Goal: Task Accomplishment & Management: Manage account settings

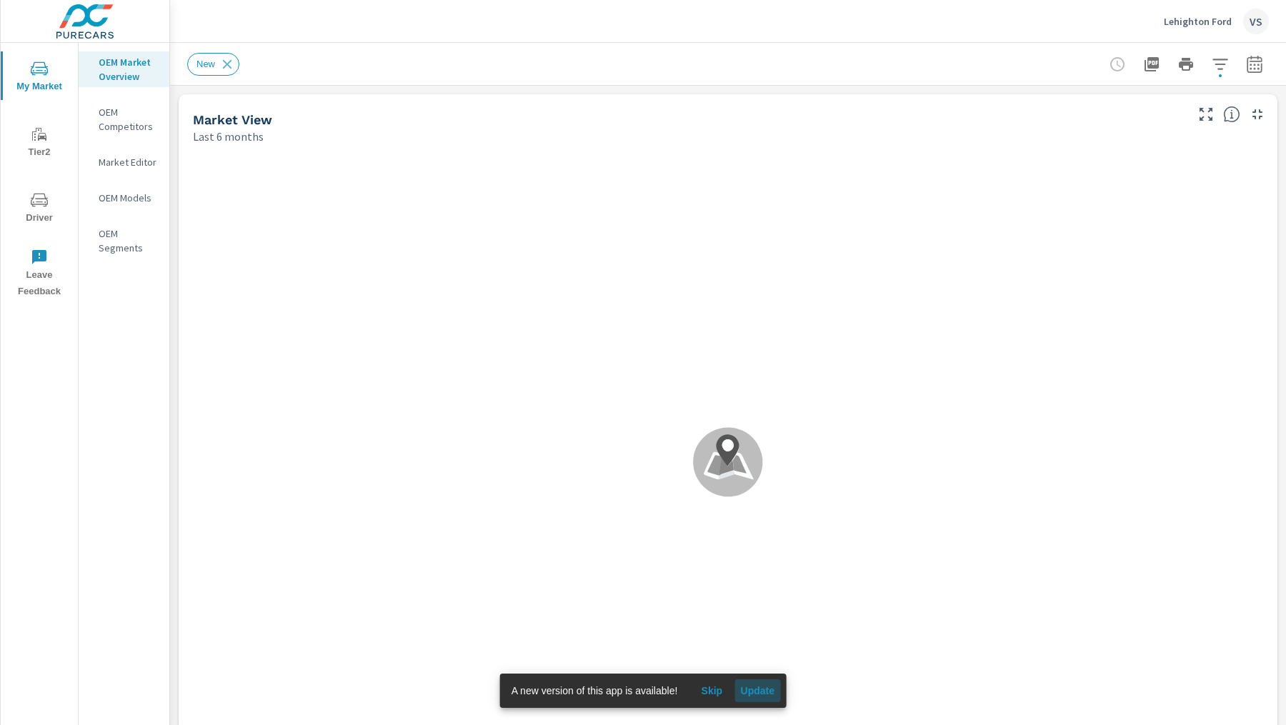
click at [753, 688] on span "Update" at bounding box center [757, 690] width 34 height 13
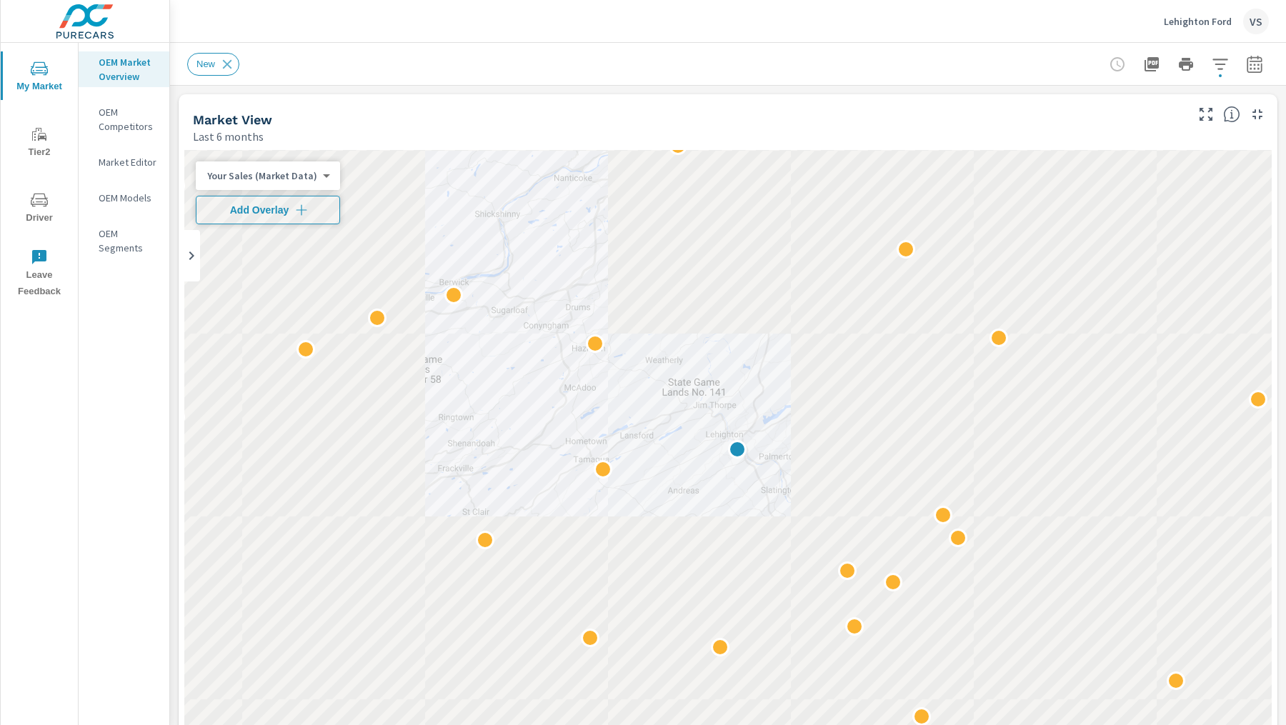
click at [287, 219] on button "Add Overlay" at bounding box center [268, 210] width 144 height 29
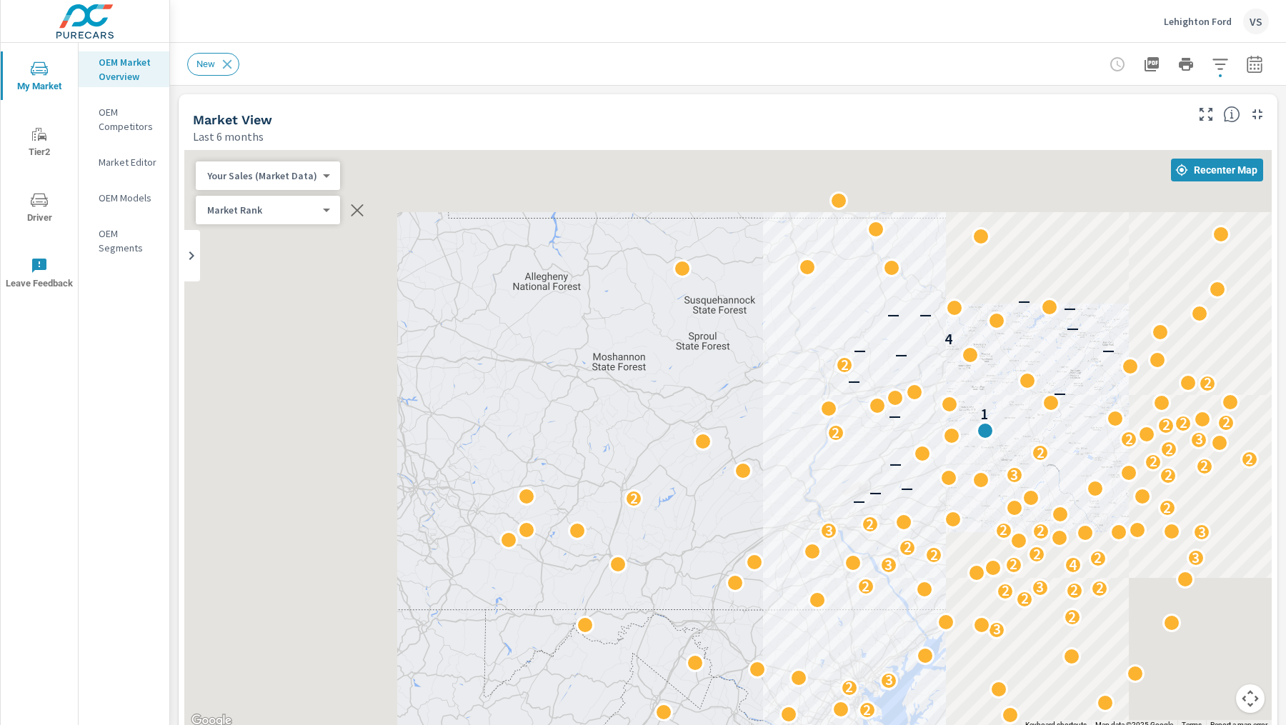
click at [1250, 61] on icon "button" at bounding box center [1253, 63] width 15 height 17
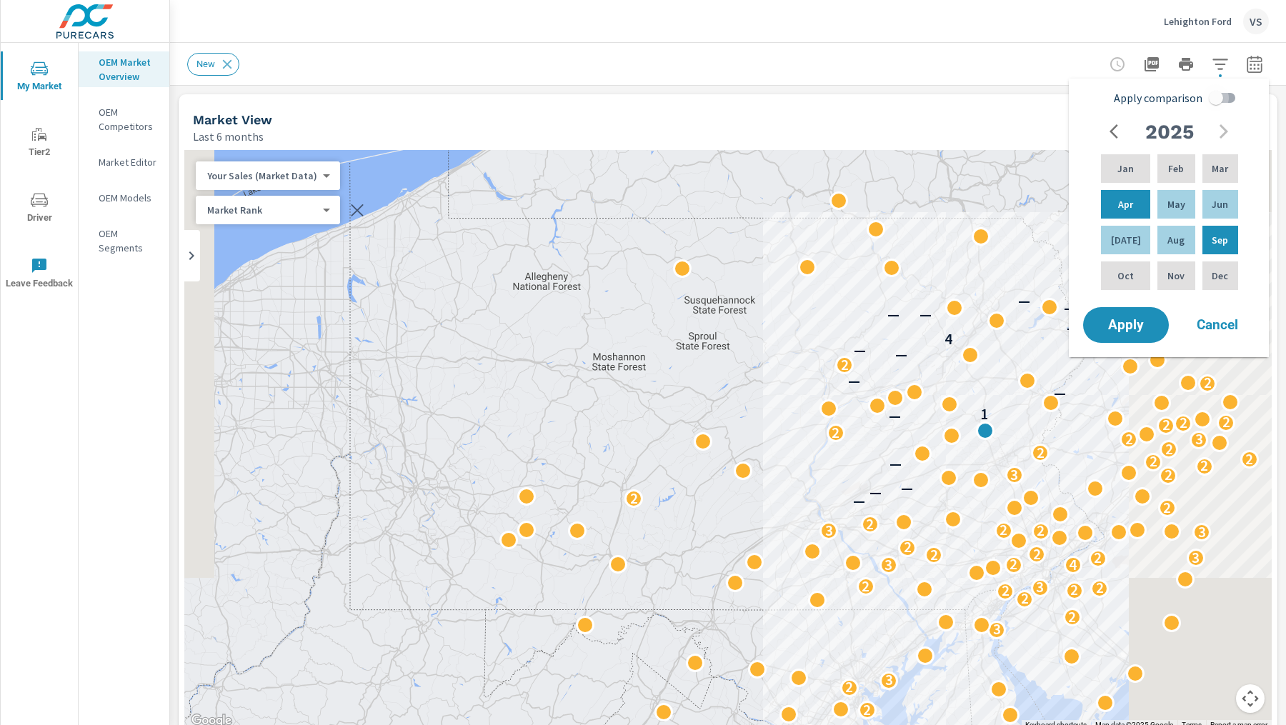
click at [1218, 99] on input "Apply comparison" at bounding box center [1215, 97] width 81 height 27
checkbox input "true"
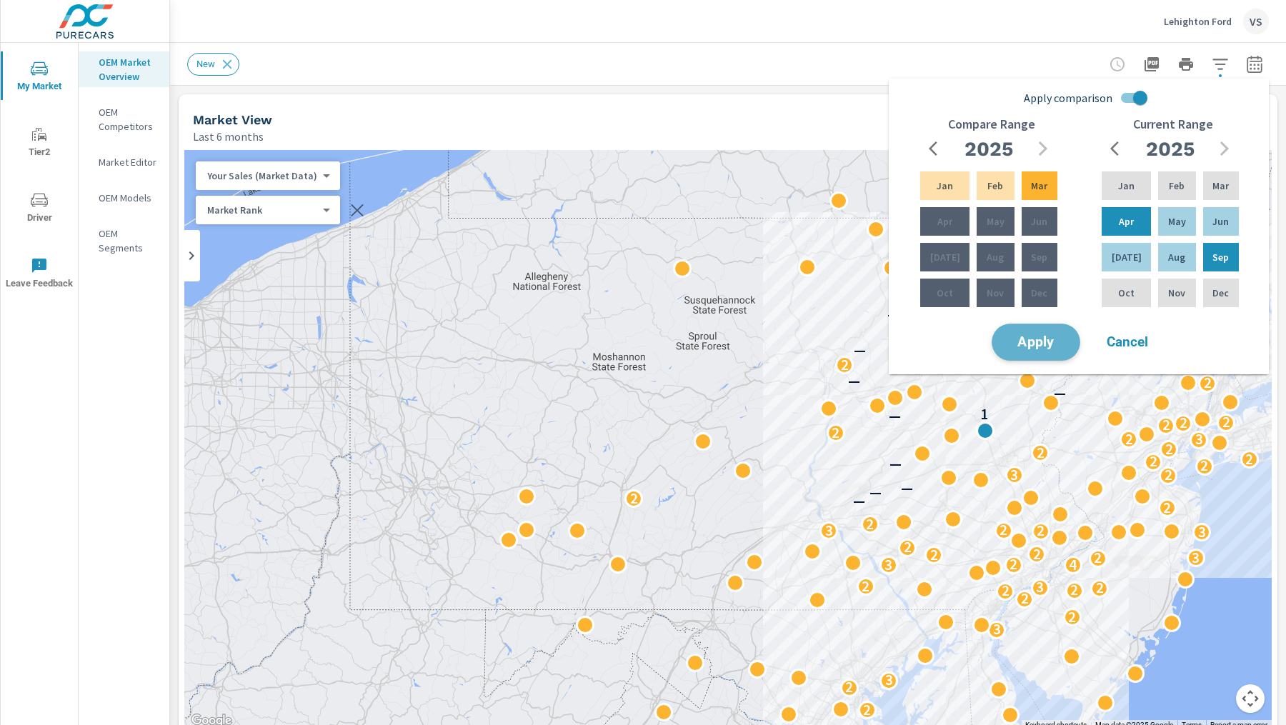
click at [1039, 344] on span "Apply" at bounding box center [1035, 343] width 59 height 14
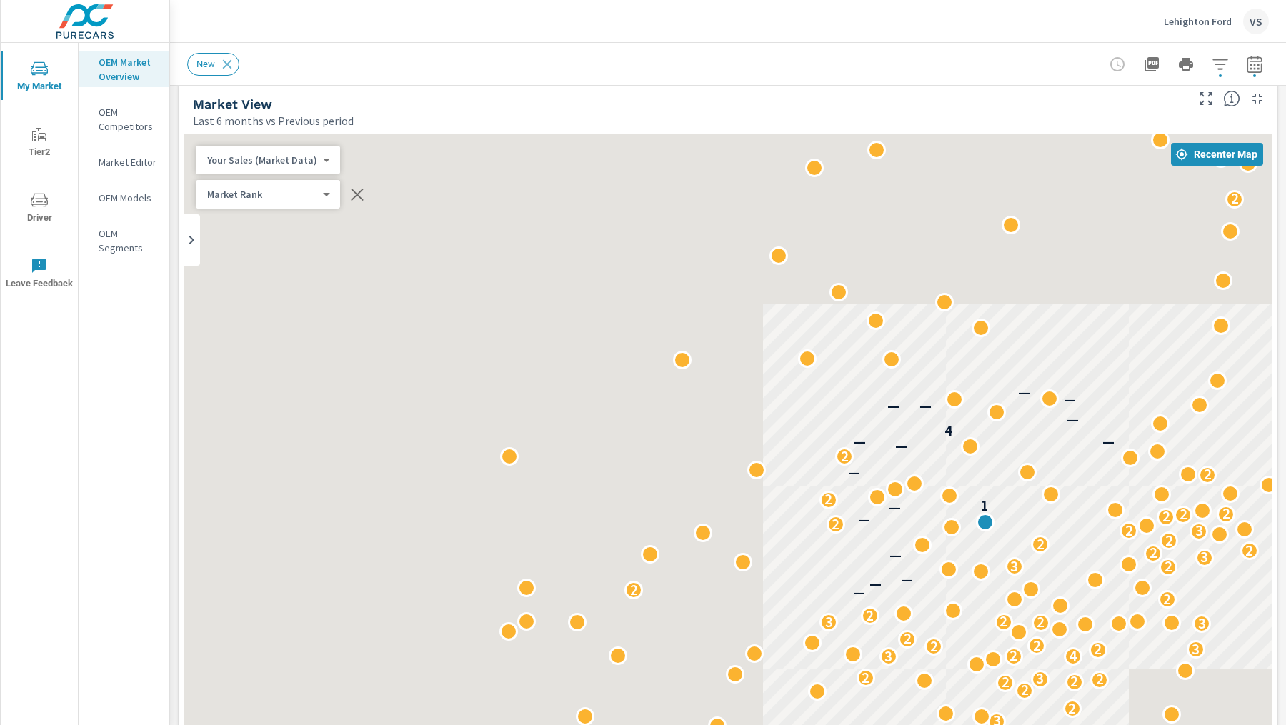
scroll to position [14, 0]
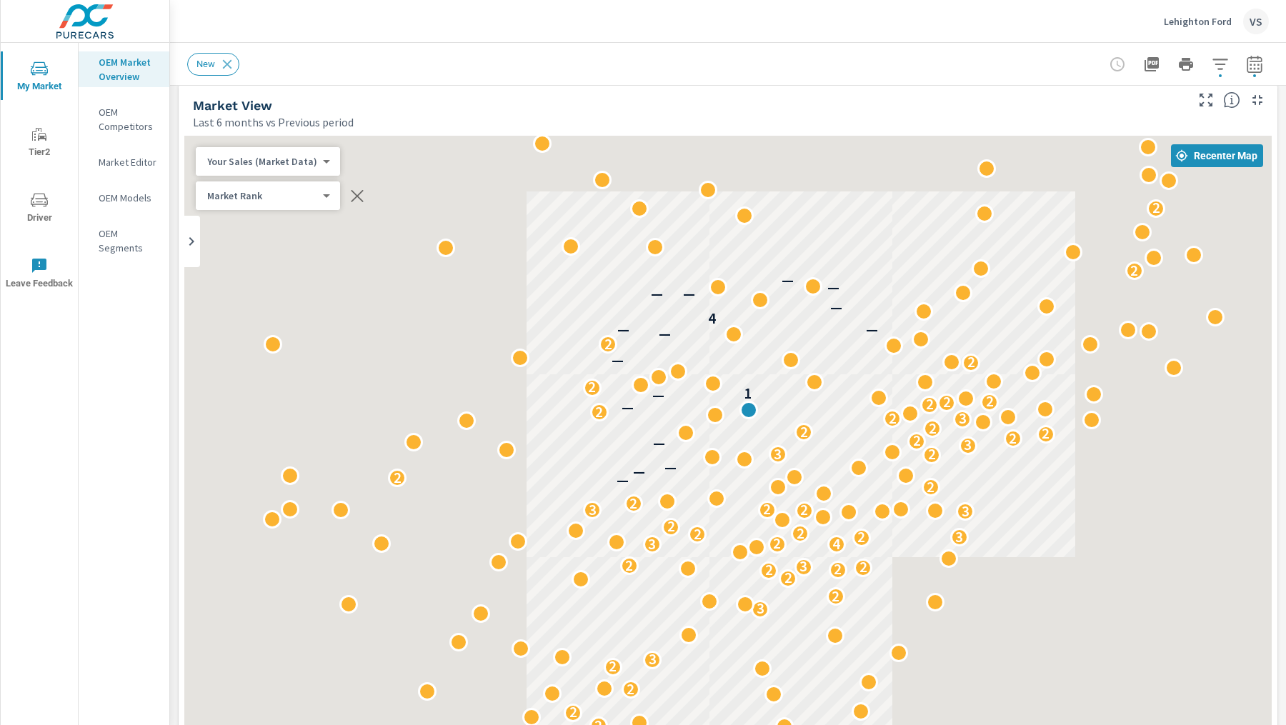
drag, startPoint x: 991, startPoint y: 386, endPoint x: 747, endPoint y: 272, distance: 269.4
click at [747, 272] on div "4 2 2 2 2 2 3 3 2 2 2 2 2 3 2 3 4 2 2 3 2 2 2 3 2 3 2 2 2 — 2 — — 2 3 3 — 2 2 2…" at bounding box center [727, 533] width 1087 height 794
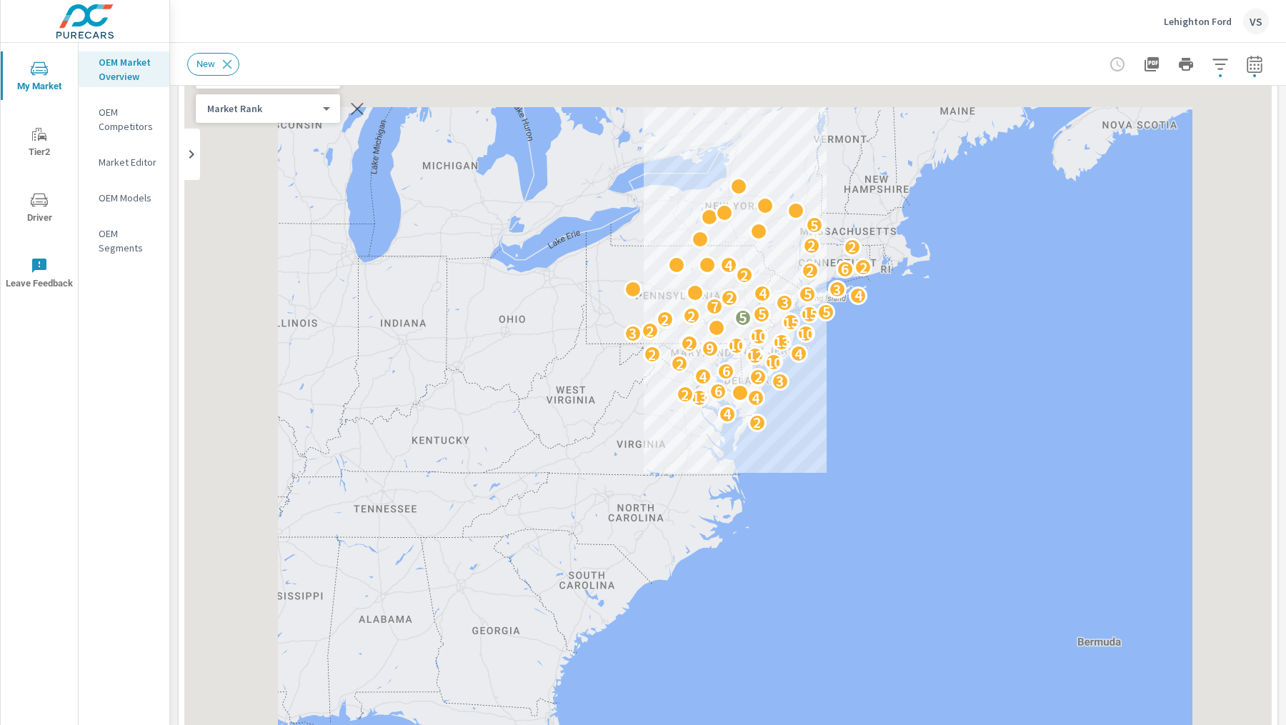
scroll to position [154, 0]
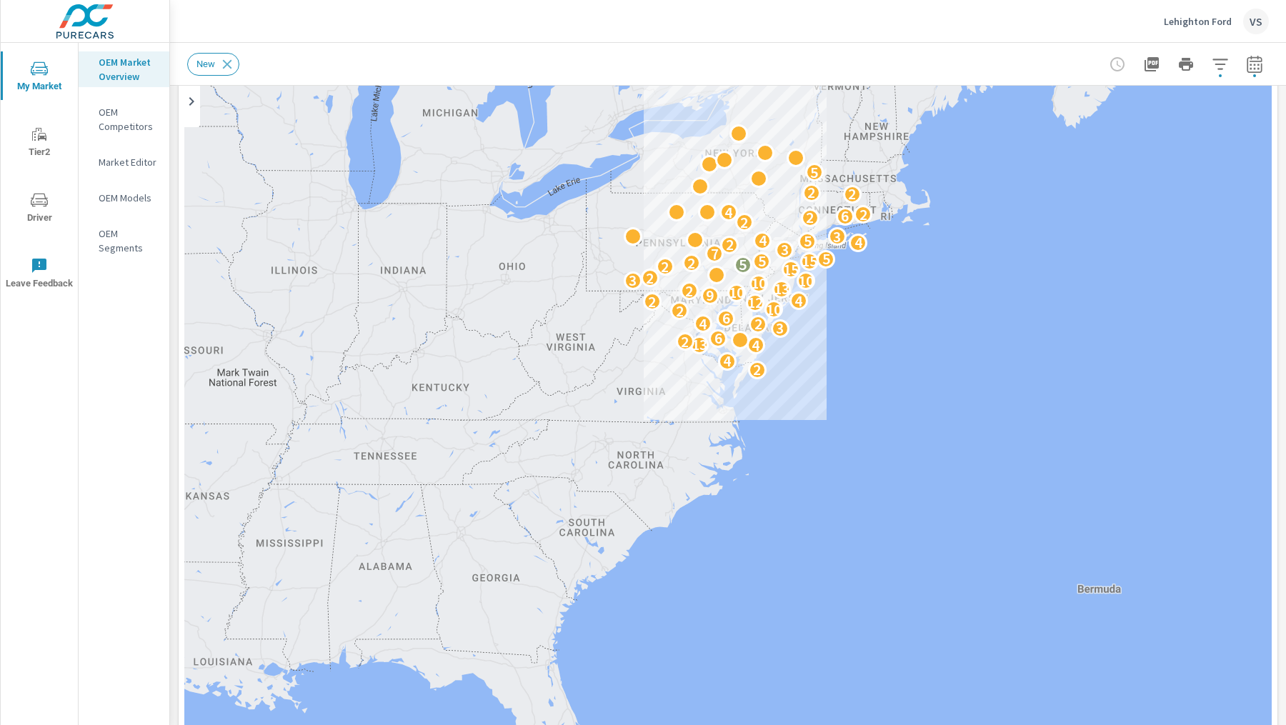
click at [739, 195] on div "2 4 4 13 2 6 3 2 4 6 2 10 12 2 4 9 10 2 13 10 10 3 2 15 2 5 2 5 15 5 7 3 2 4 5 …" at bounding box center [727, 393] width 1087 height 794
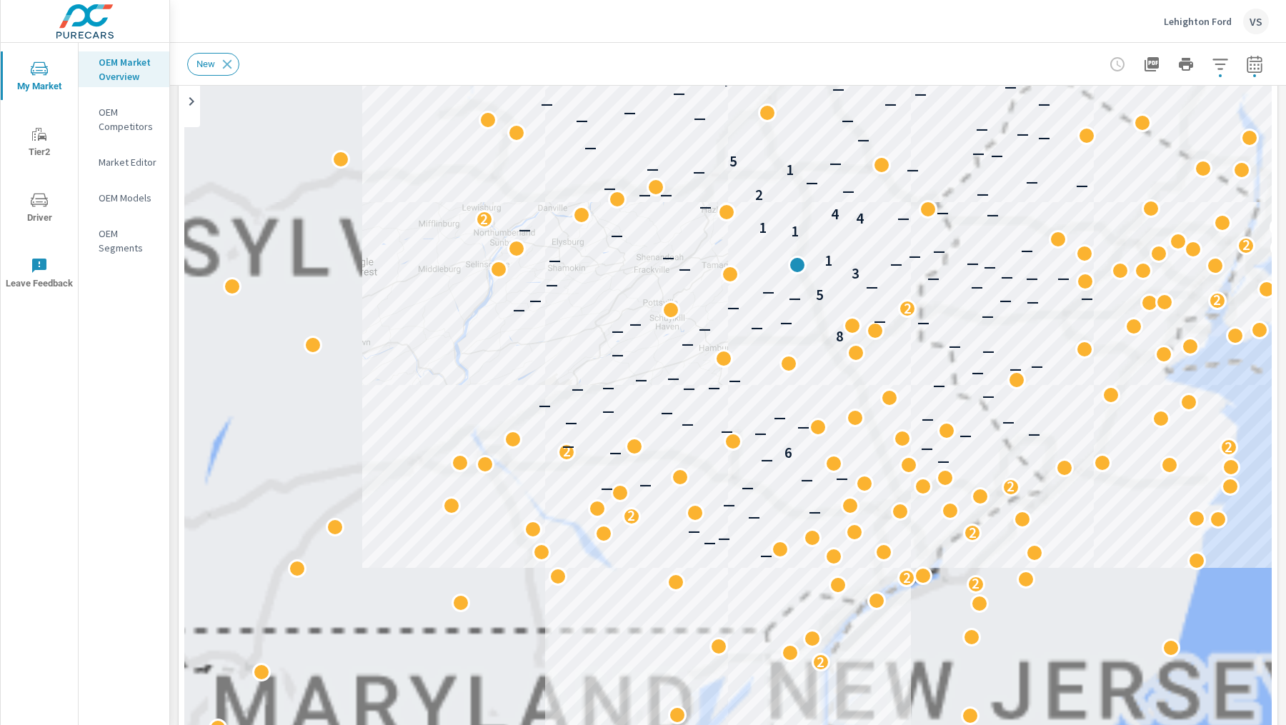
drag, startPoint x: 849, startPoint y: 119, endPoint x: 799, endPoint y: 261, distance: 150.7
click at [799, 261] on div "2 2 2 2 2 2 — — — 2 — — 2 — — — — 2 — — — — — — 6 2 — 2 — — — — — — — — — — — —…" at bounding box center [727, 393] width 1087 height 794
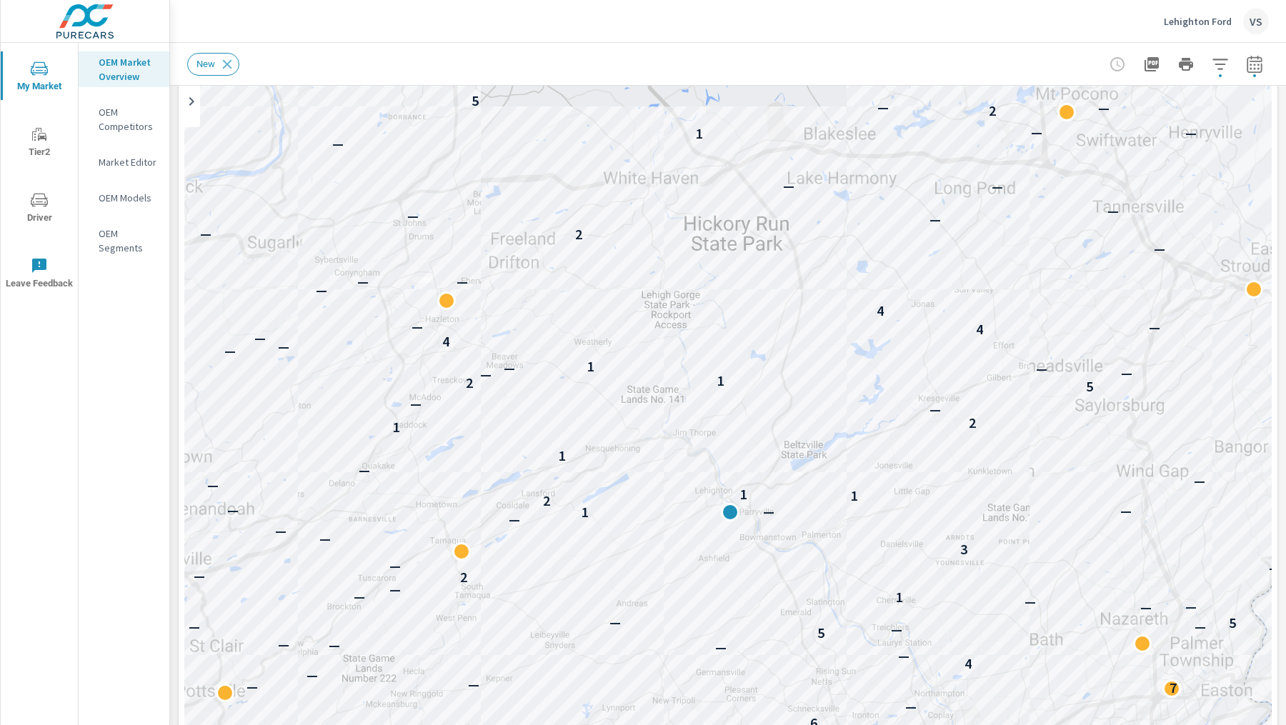
drag, startPoint x: 799, startPoint y: 261, endPoint x: 814, endPoint y: 477, distance: 216.2
click at [814, 477] on div "— — — — — — — — — — — — — — 11 — — — — 6 — 2 — — — — — — — — — — — — — — — — — …" at bounding box center [727, 393] width 1087 height 794
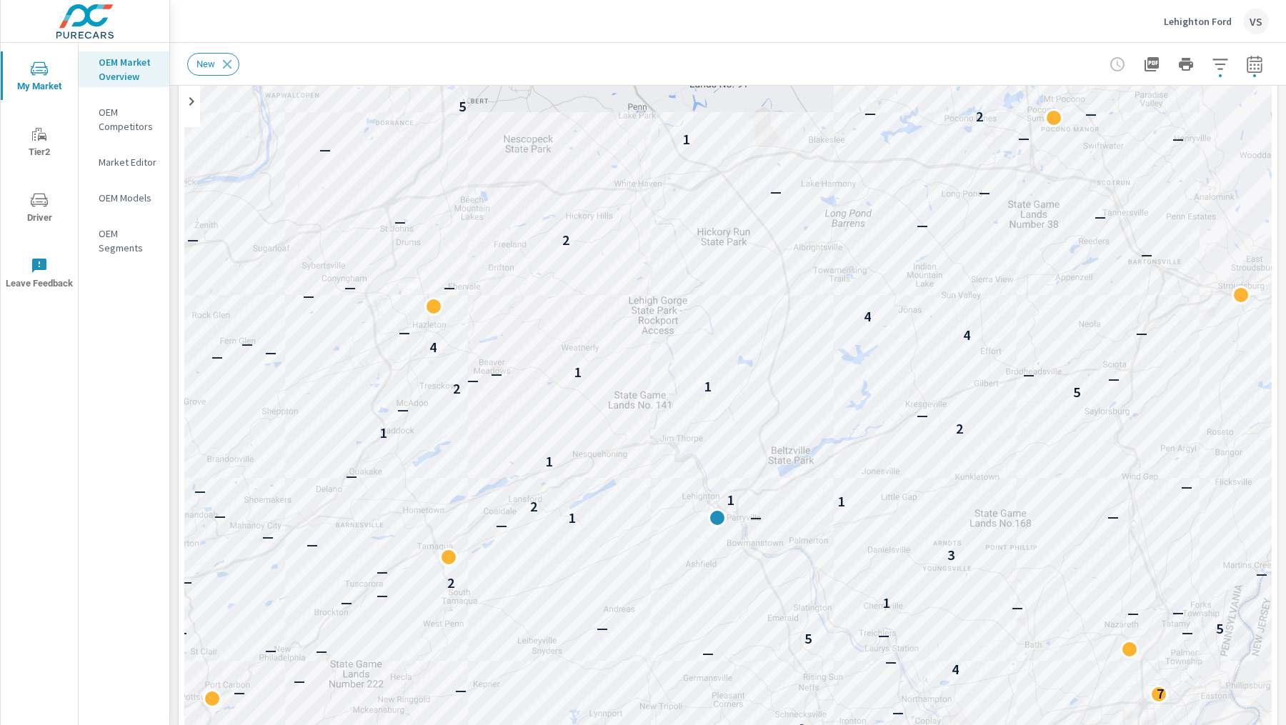
drag, startPoint x: 939, startPoint y: 387, endPoint x: 925, endPoint y: 390, distance: 13.9
click at [925, 390] on div "— — — — — — — — — — — — — — — — — — — — — — — — — — — — — — — — — 11 — — — — 6 …" at bounding box center [727, 393] width 1087 height 794
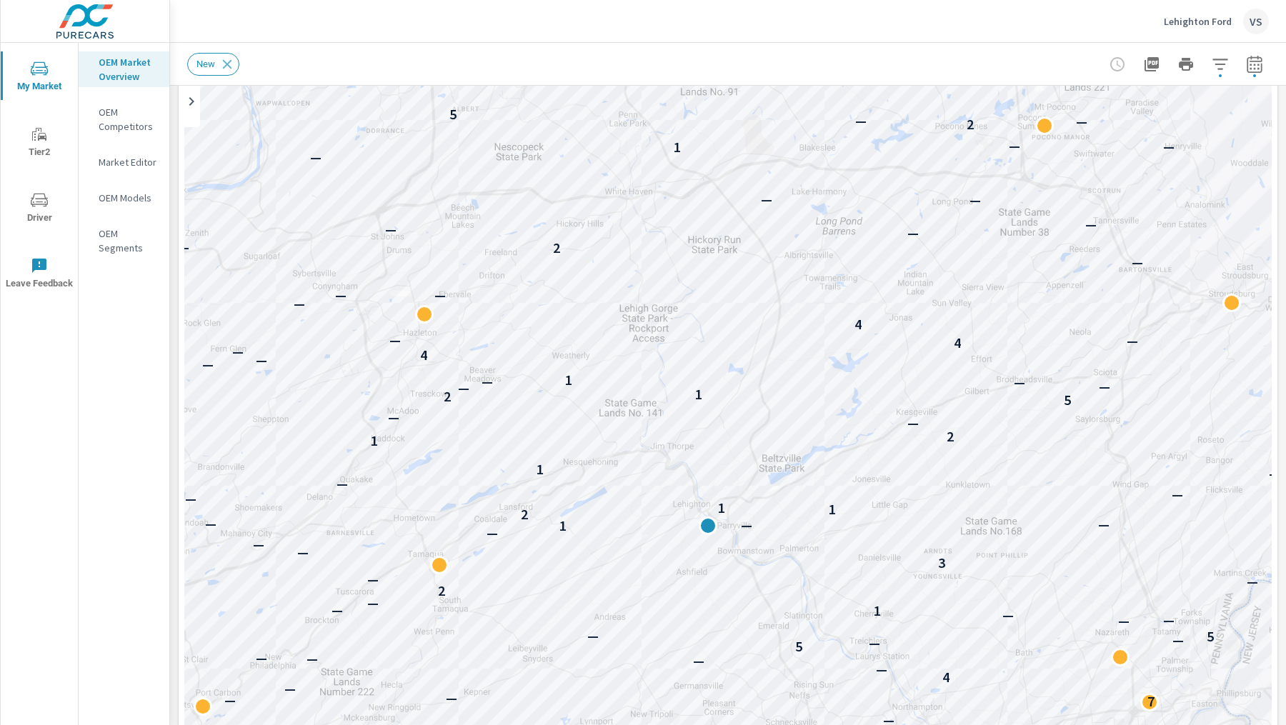
drag, startPoint x: 1026, startPoint y: 216, endPoint x: 1016, endPoint y: 226, distance: 14.7
click at [1016, 226] on div "— — — — — — — — — — — — — 11 — — — — 6 — — — — — — — — — — — — — — — — — — — — …" at bounding box center [727, 393] width 1087 height 794
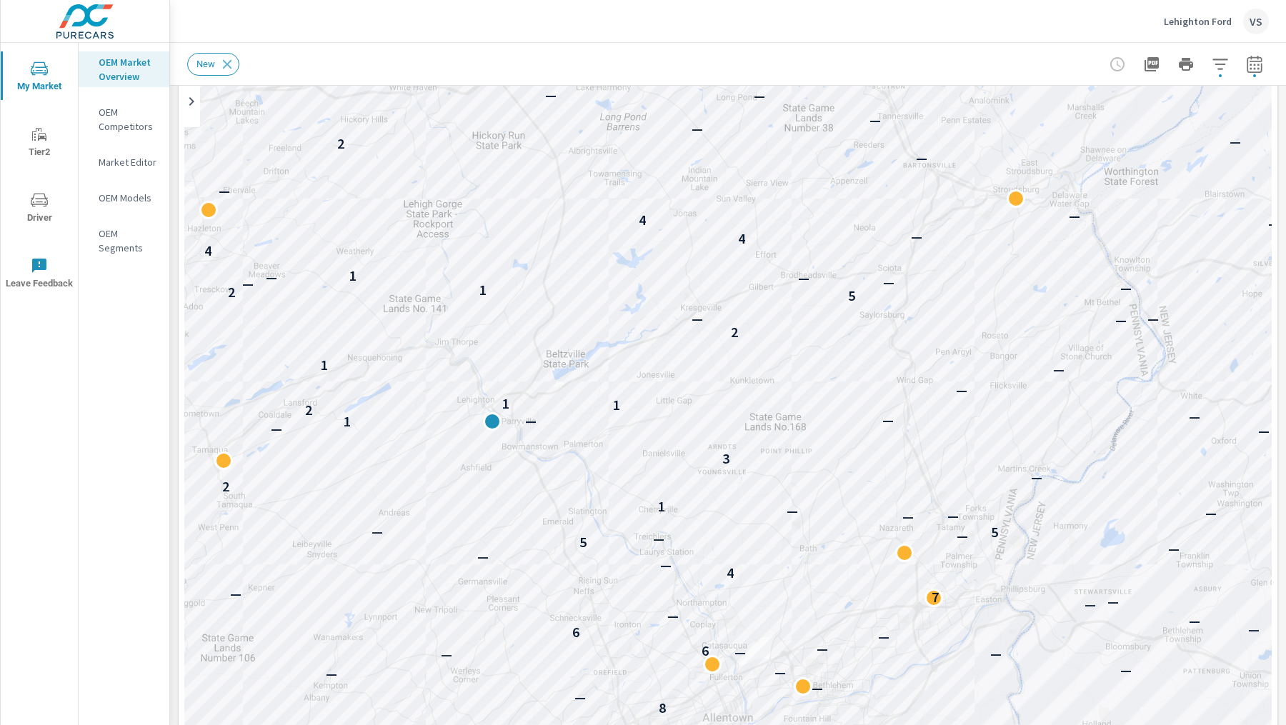
drag, startPoint x: 995, startPoint y: 531, endPoint x: 783, endPoint y: 410, distance: 244.1
click at [783, 410] on div "— — — — — — — — — — — — — — — — — — — 11 — — — 6 — — — — — — — — — — — — — — — …" at bounding box center [1026, 610] width 1029 height 643
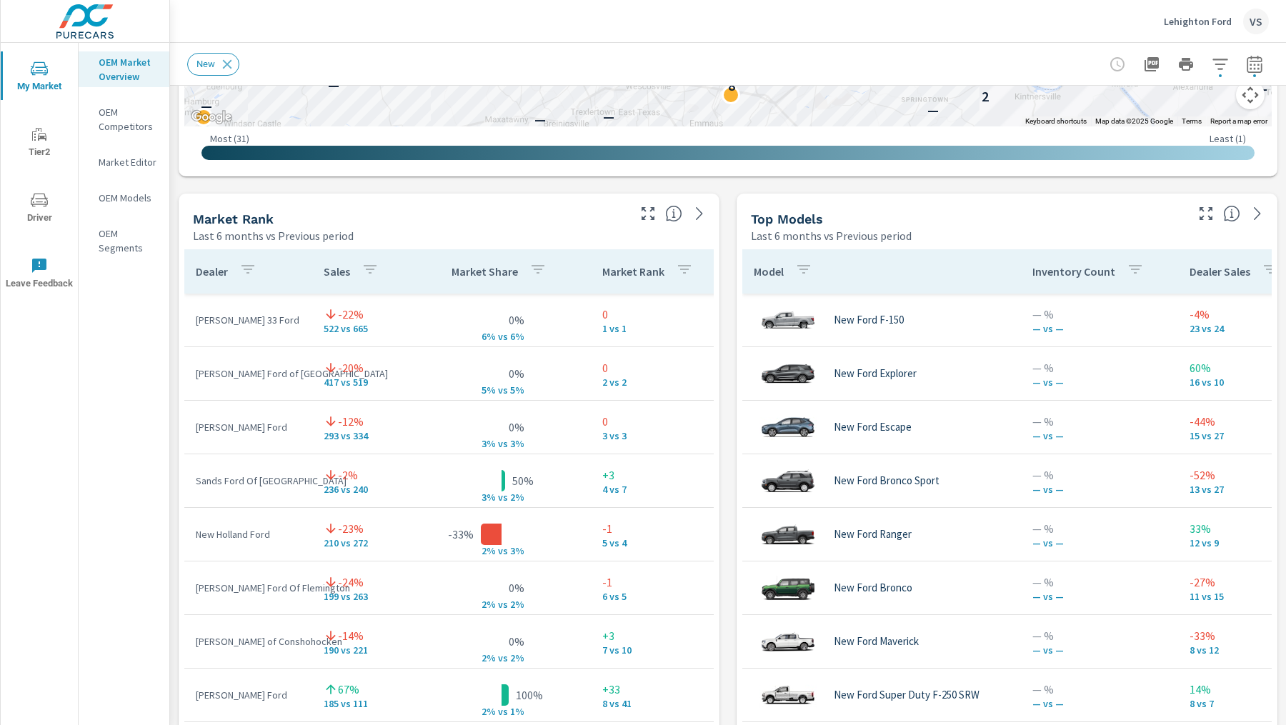
scroll to position [859, 0]
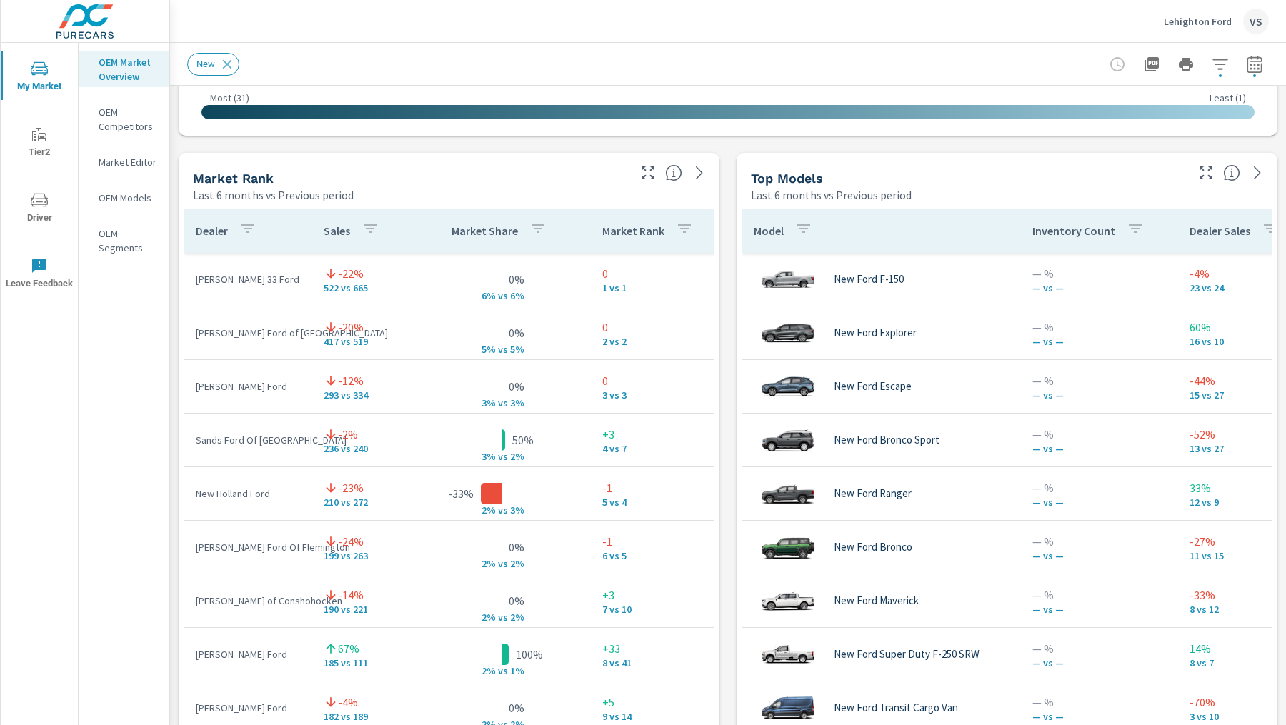
click at [1199, 173] on icon "button" at bounding box center [1205, 172] width 17 height 17
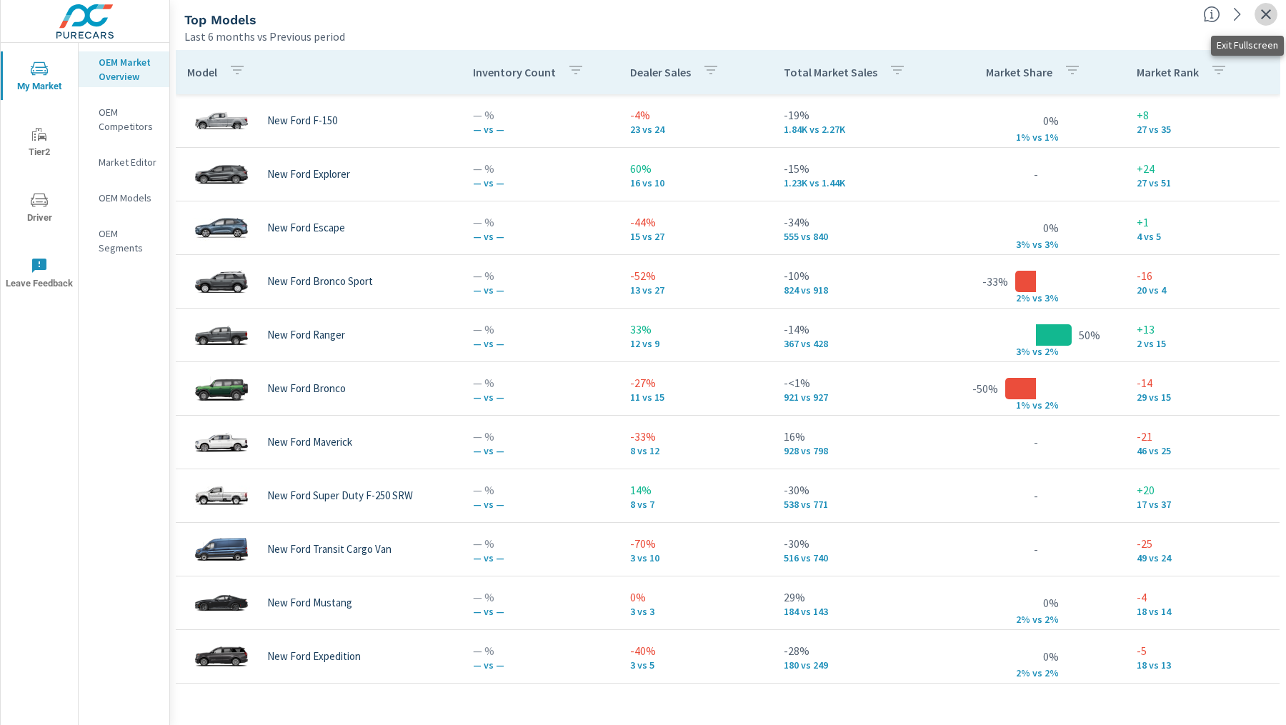
click at [1268, 21] on icon "button" at bounding box center [1265, 14] width 17 height 17
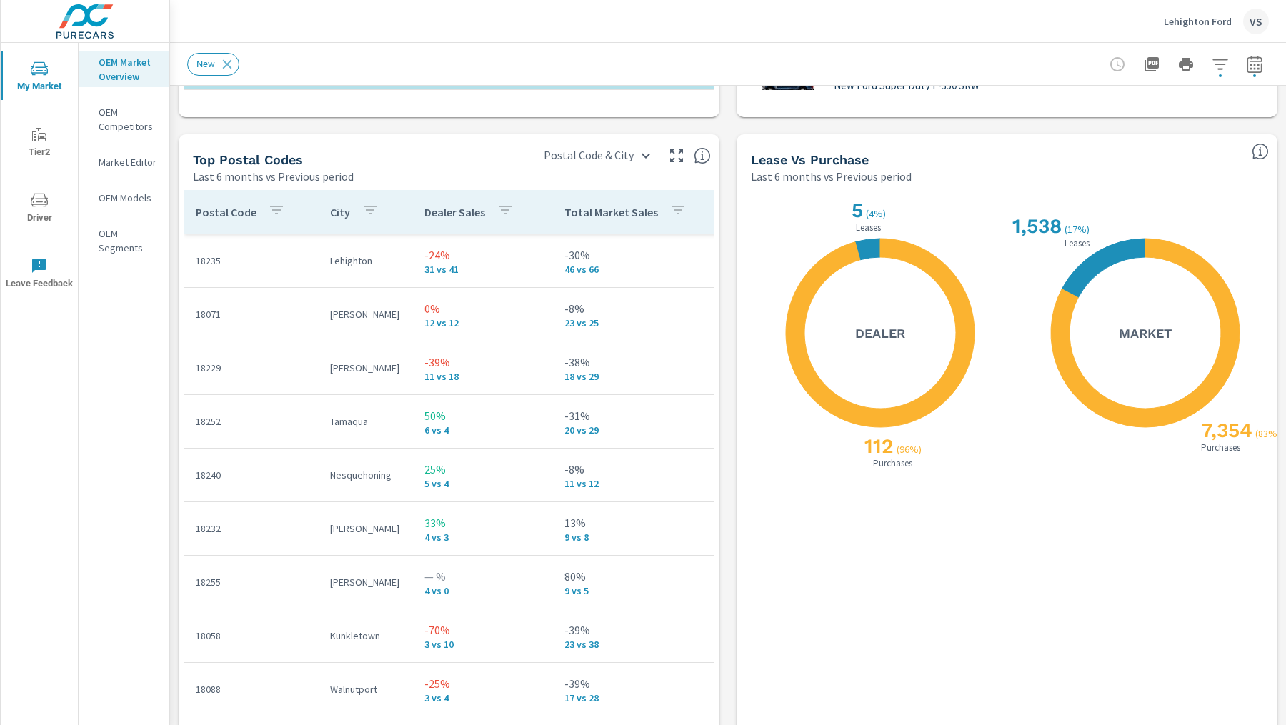
scroll to position [1682, 0]
